Goal: Information Seeking & Learning: Learn about a topic

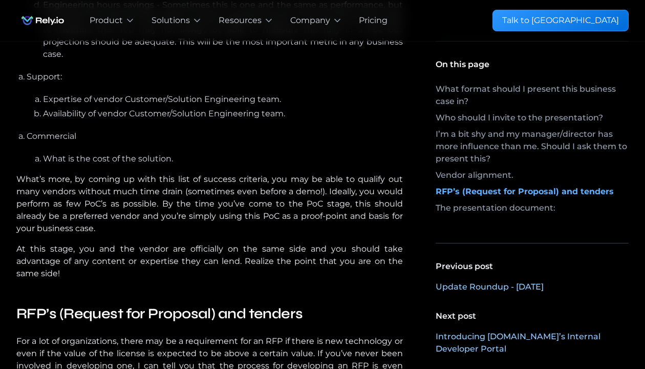
scroll to position [1746, 0]
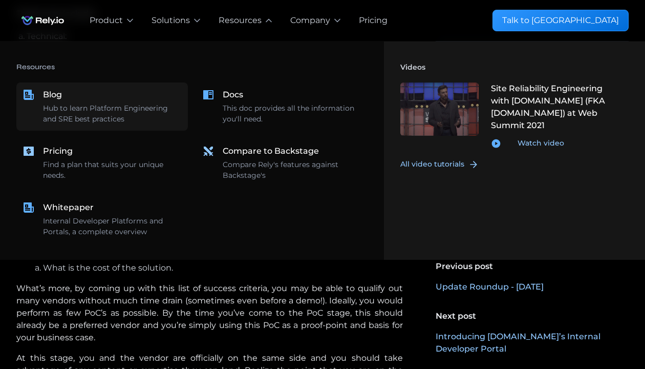
click at [52, 105] on div "Hub to learn Platform Engineering and SRE best practices" at bounding box center [112, 114] width 139 height 22
click at [70, 109] on div "Hub to learn Platform Engineering and SRE best practices" at bounding box center [112, 114] width 139 height 22
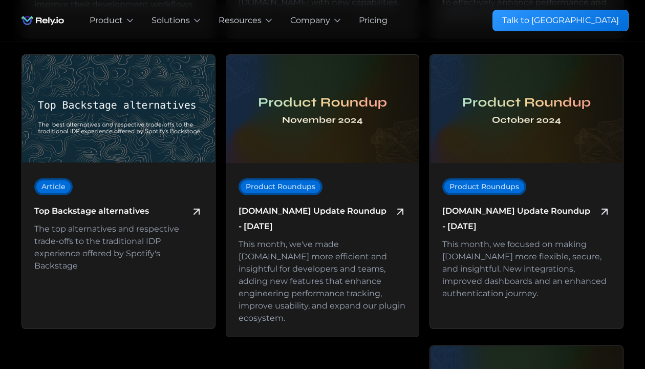
scroll to position [1055, 0]
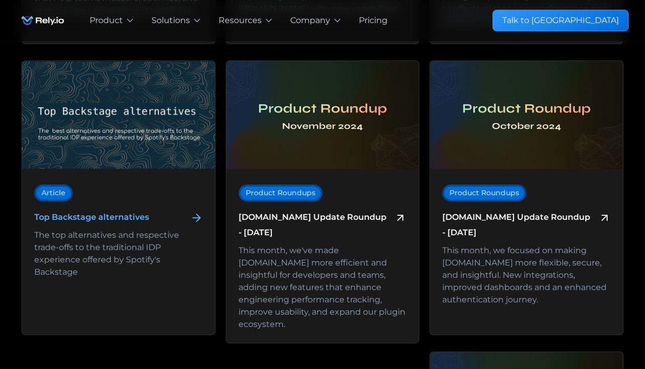
click at [107, 214] on h6 "Top Backstage alternatives" at bounding box center [91, 216] width 115 height 15
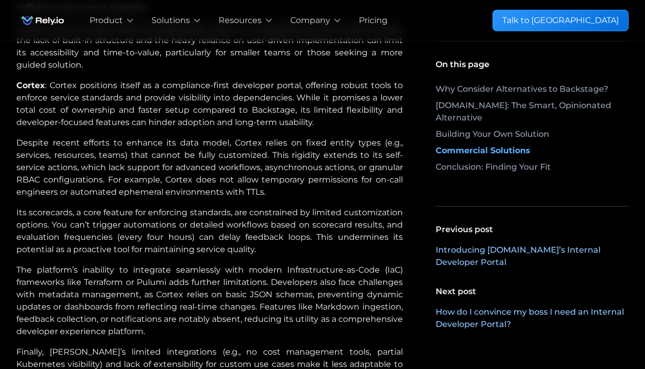
scroll to position [2502, 0]
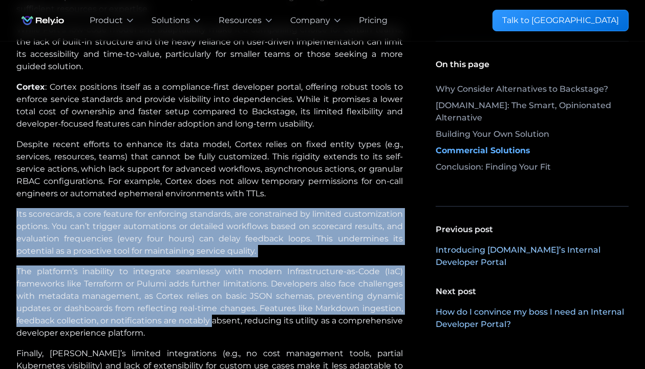
drag, startPoint x: 213, startPoint y: 299, endPoint x: 103, endPoint y: 177, distance: 163.9
click at [103, 177] on div "OpsLevel : OpsLevel is designed to help teams manage their microservices with a…" at bounding box center [209, 2] width 387 height 811
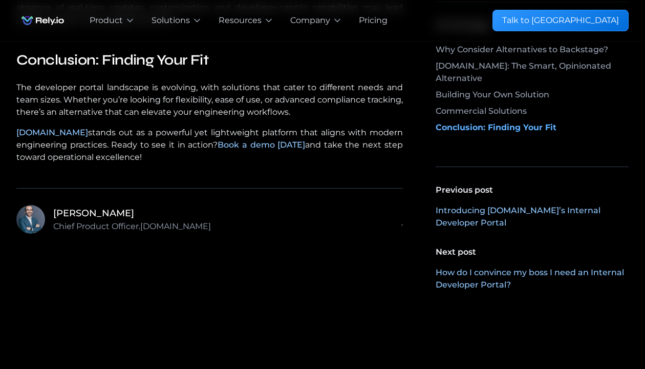
scroll to position [2887, 0]
